Goal: Task Accomplishment & Management: Use online tool/utility

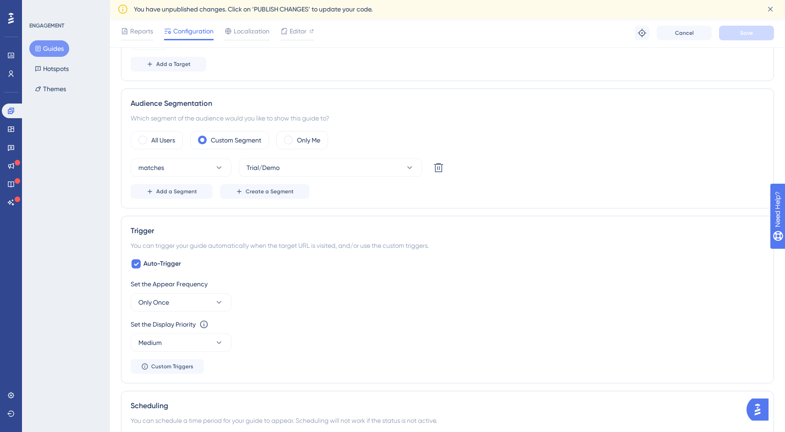
scroll to position [421, 0]
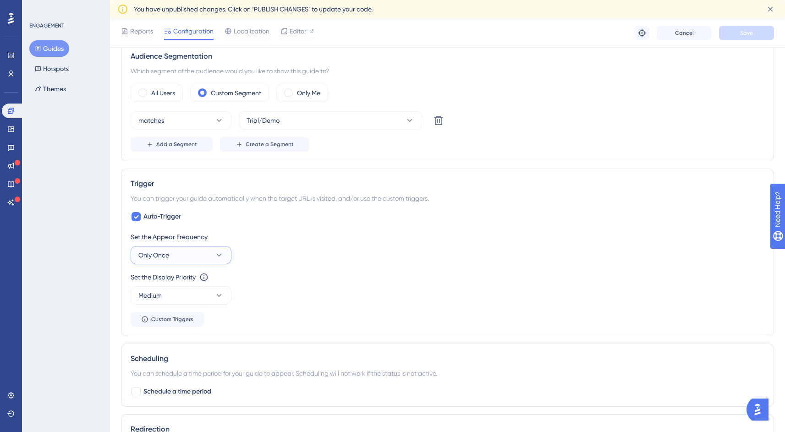
click at [169, 253] on span "Only Once" at bounding box center [153, 255] width 31 height 11
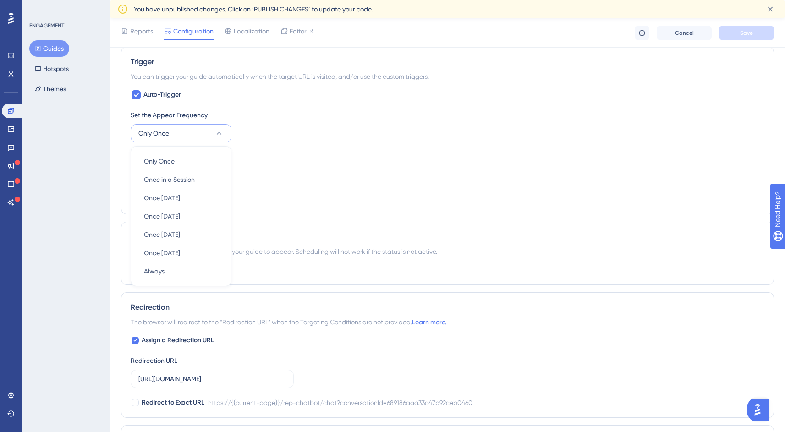
click at [361, 184] on div "Set the Appear Frequency Only Once Only Once Only Once Once in a Session Once i…" at bounding box center [448, 157] width 634 height 95
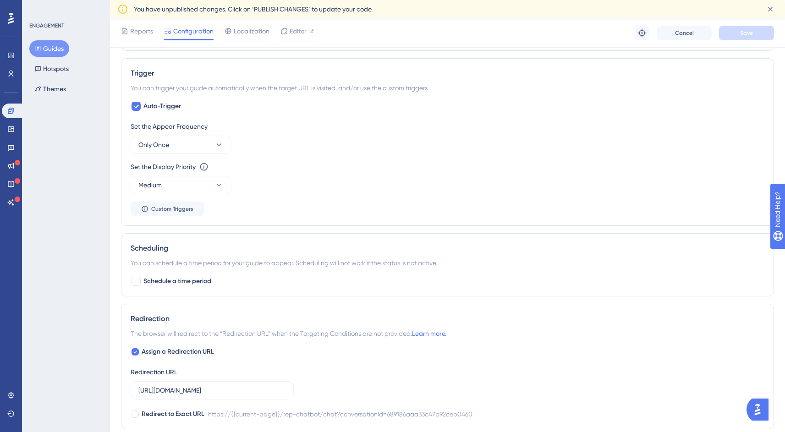
scroll to position [519, 0]
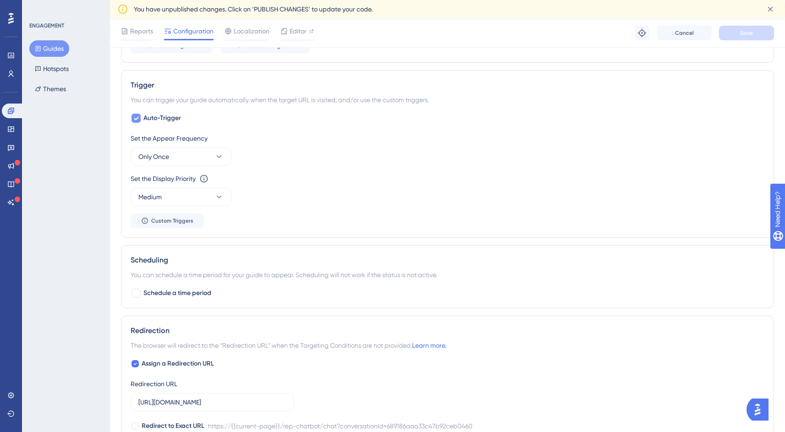
click at [139, 119] on div at bounding box center [136, 118] width 9 height 9
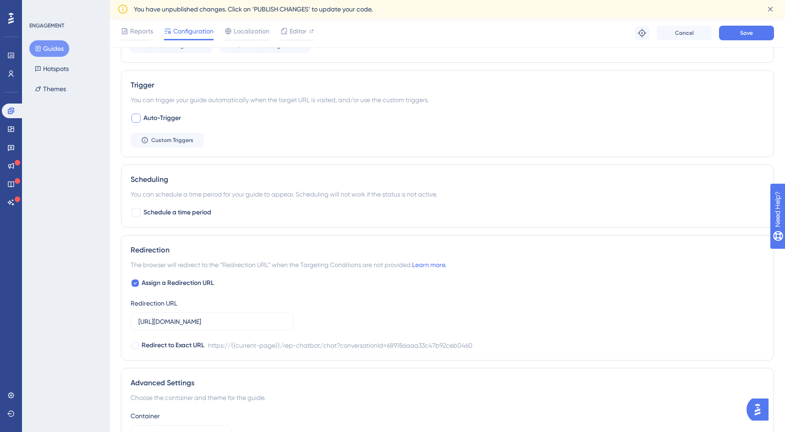
click at [139, 119] on div at bounding box center [136, 118] width 9 height 9
checkbox input "true"
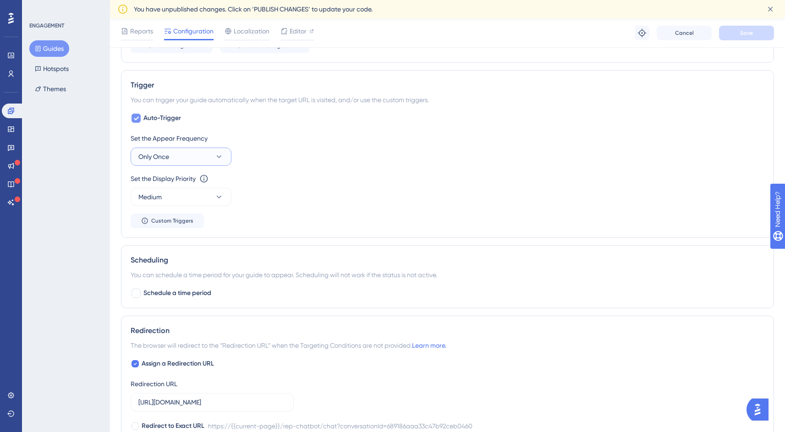
click at [191, 160] on button "Only Once" at bounding box center [181, 157] width 101 height 18
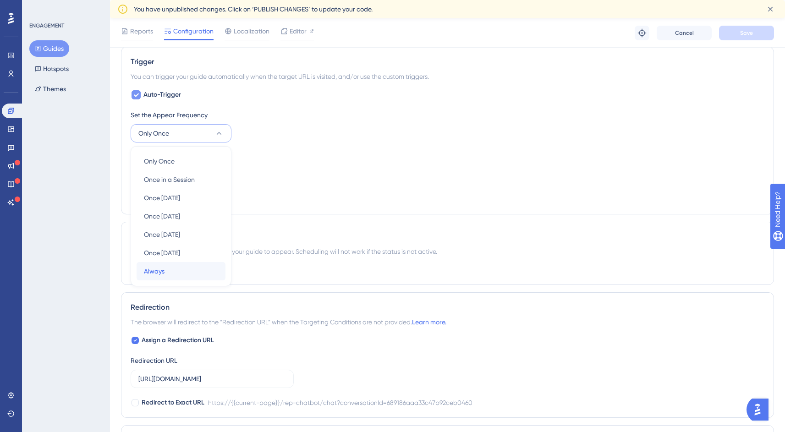
click at [167, 270] on div "Always Always" at bounding box center [181, 271] width 74 height 18
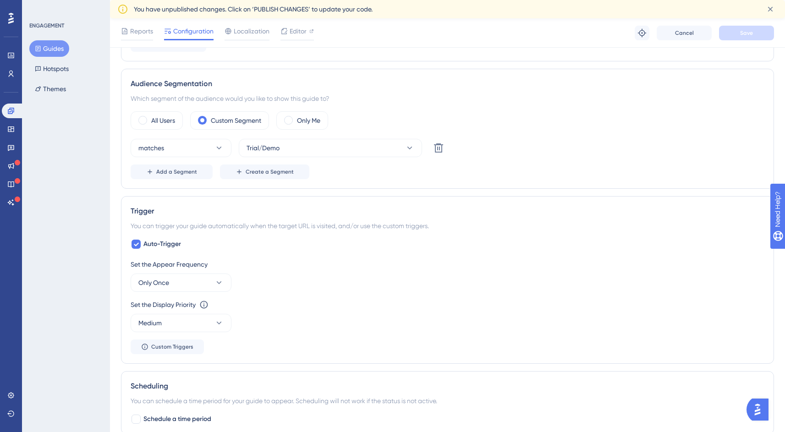
scroll to position [282, 0]
